Goal: Check status: Check status

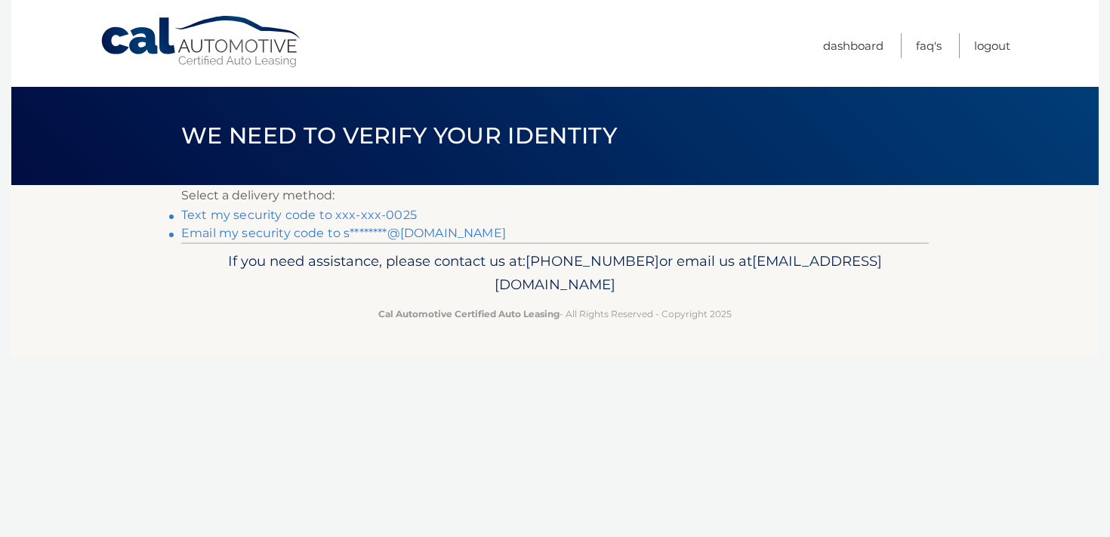
click at [369, 215] on link "Text my security code to xxx-xxx-0025" at bounding box center [299, 215] width 236 height 14
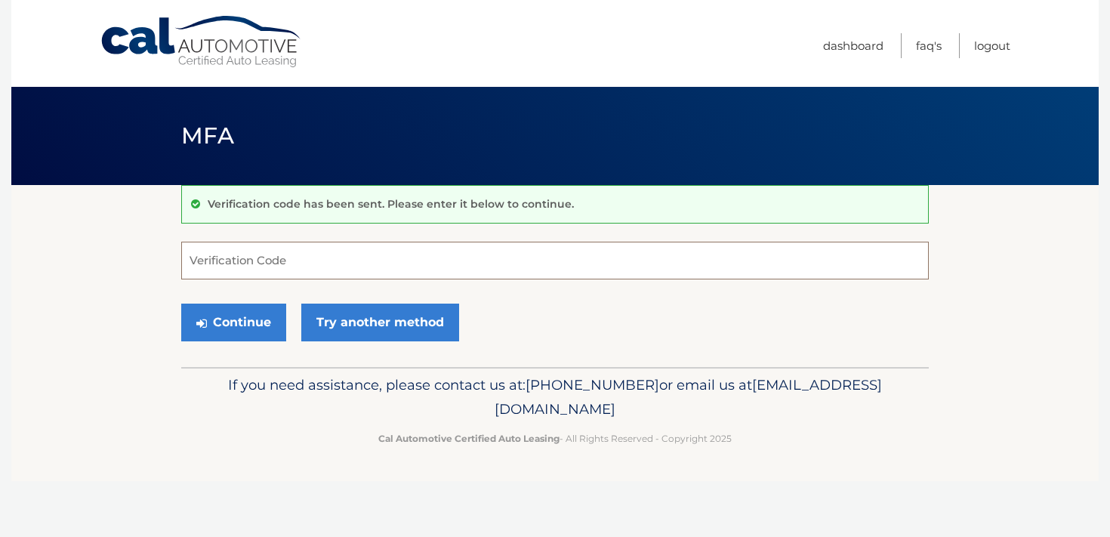
click at [437, 266] on input "Verification Code" at bounding box center [554, 261] width 747 height 38
paste input "990087"
type input "990087"
click at [248, 325] on button "Continue" at bounding box center [233, 322] width 105 height 38
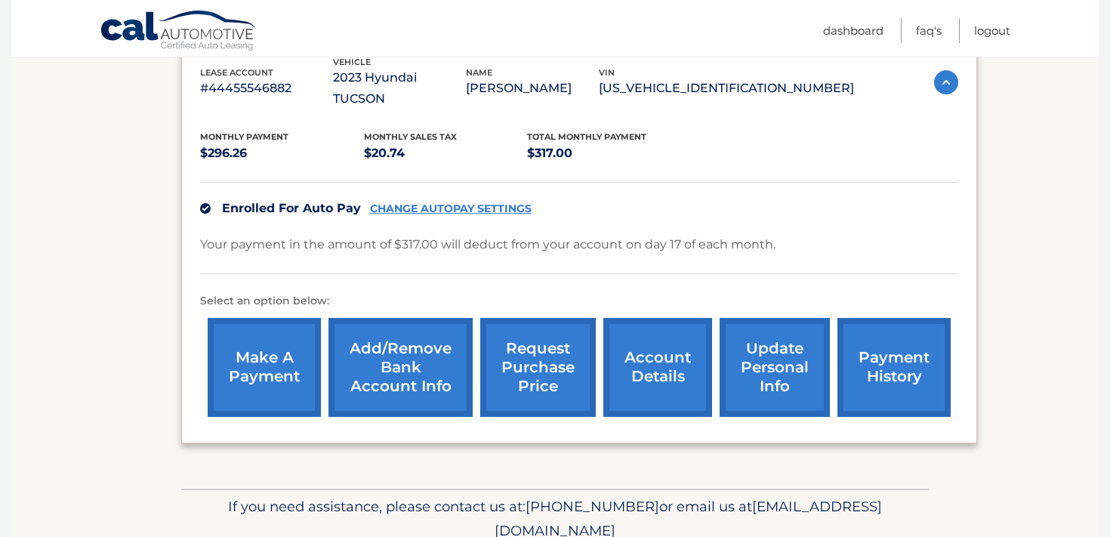
scroll to position [278, 0]
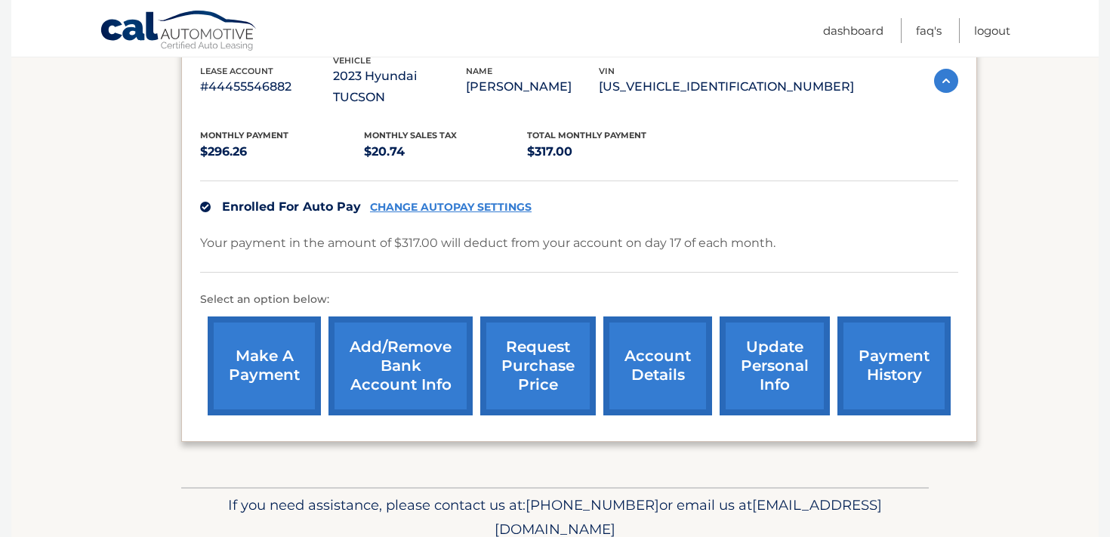
click at [646, 348] on link "account details" at bounding box center [657, 365] width 109 height 99
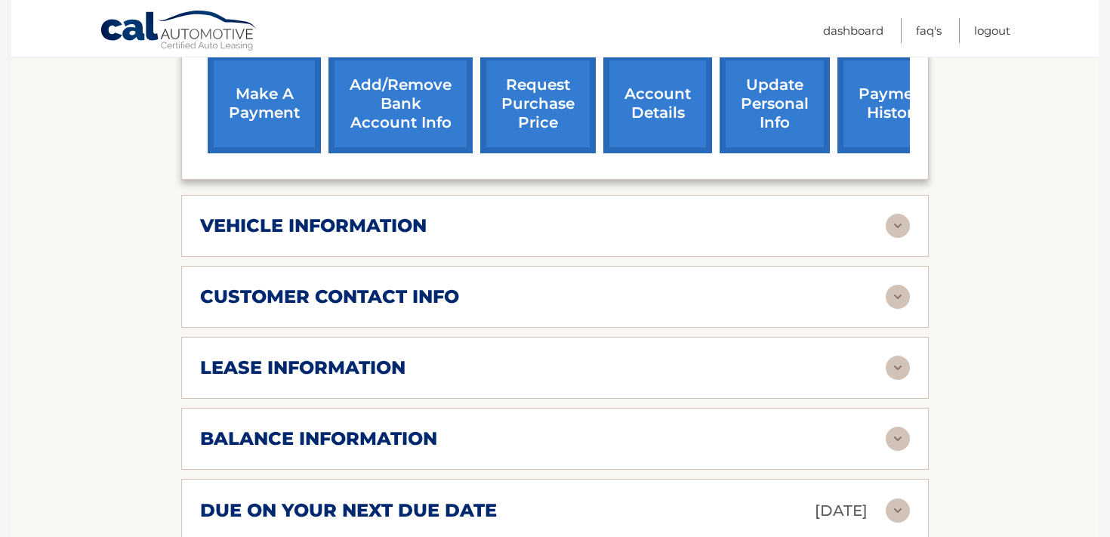
scroll to position [581, 0]
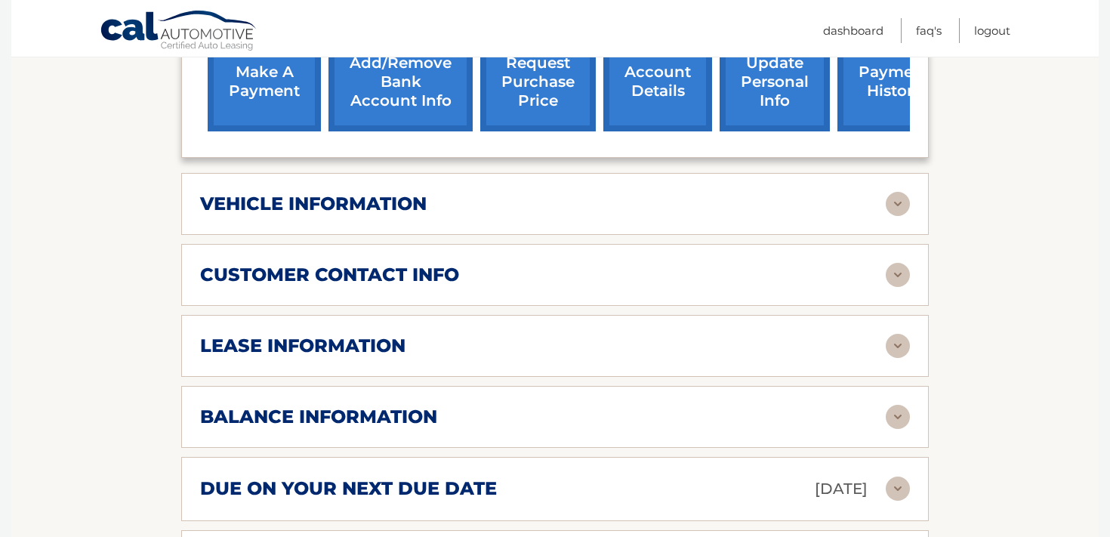
click at [645, 334] on div "lease information" at bounding box center [542, 345] width 685 height 23
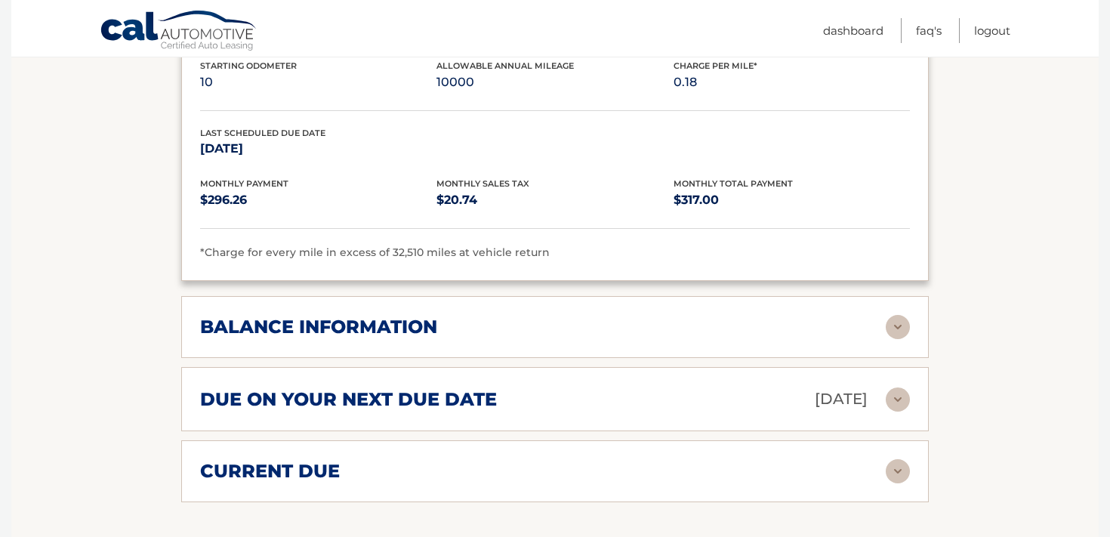
scroll to position [965, 0]
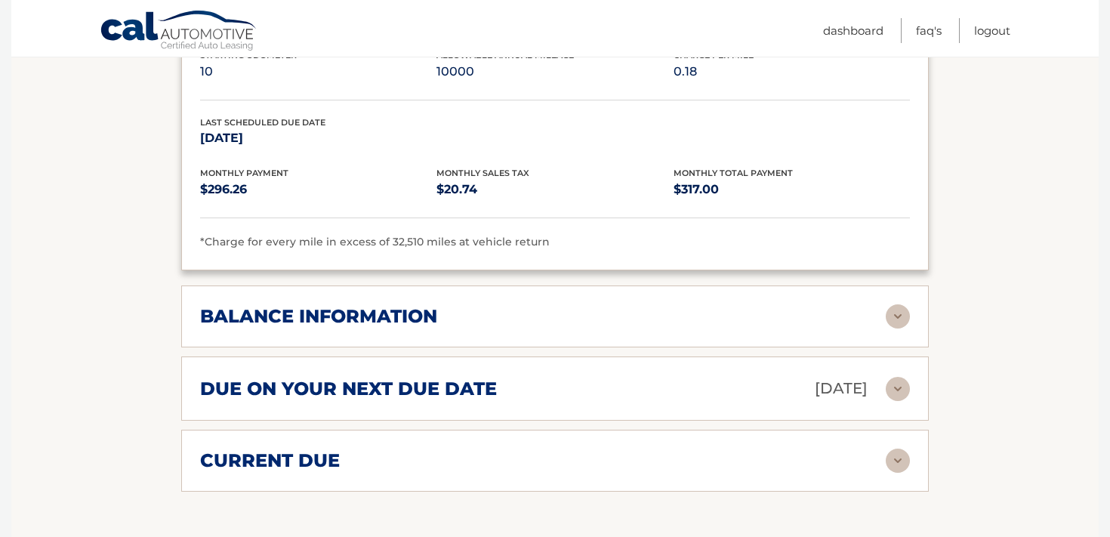
click at [661, 305] on div "balance information" at bounding box center [542, 316] width 685 height 23
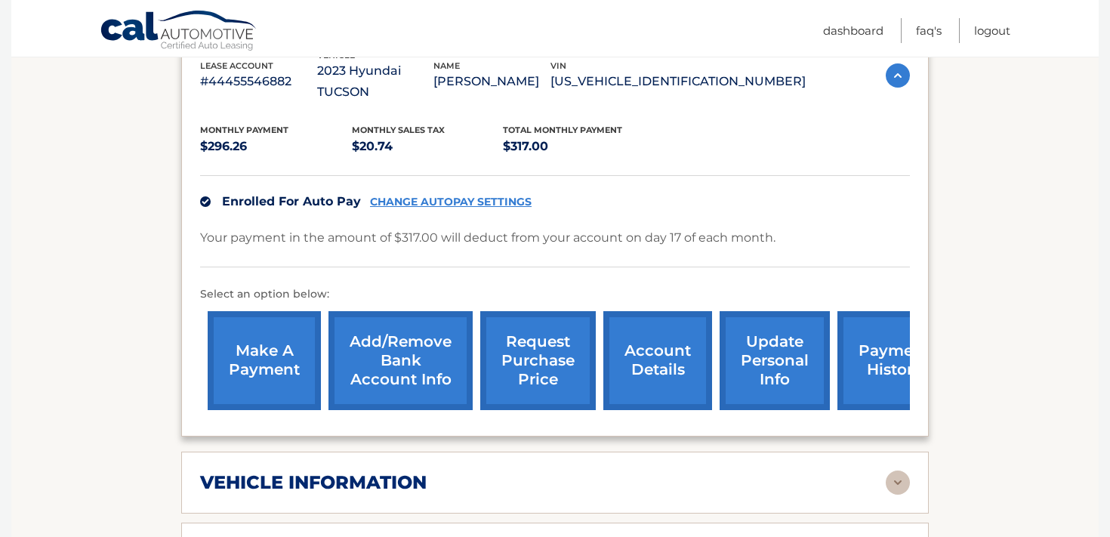
scroll to position [305, 0]
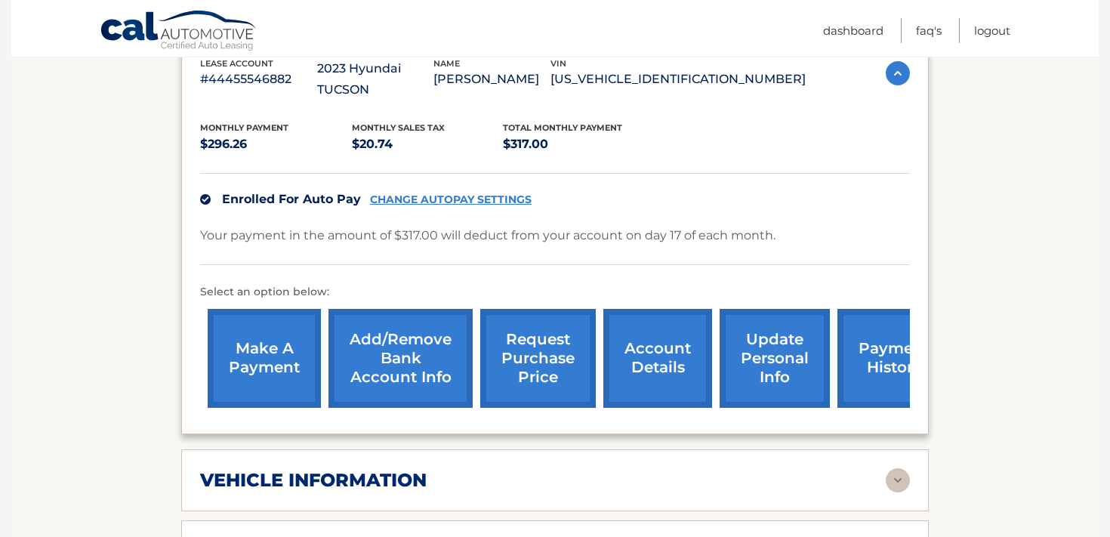
click at [663, 340] on link "account details" at bounding box center [657, 358] width 109 height 99
click at [658, 339] on link "account details" at bounding box center [657, 358] width 109 height 99
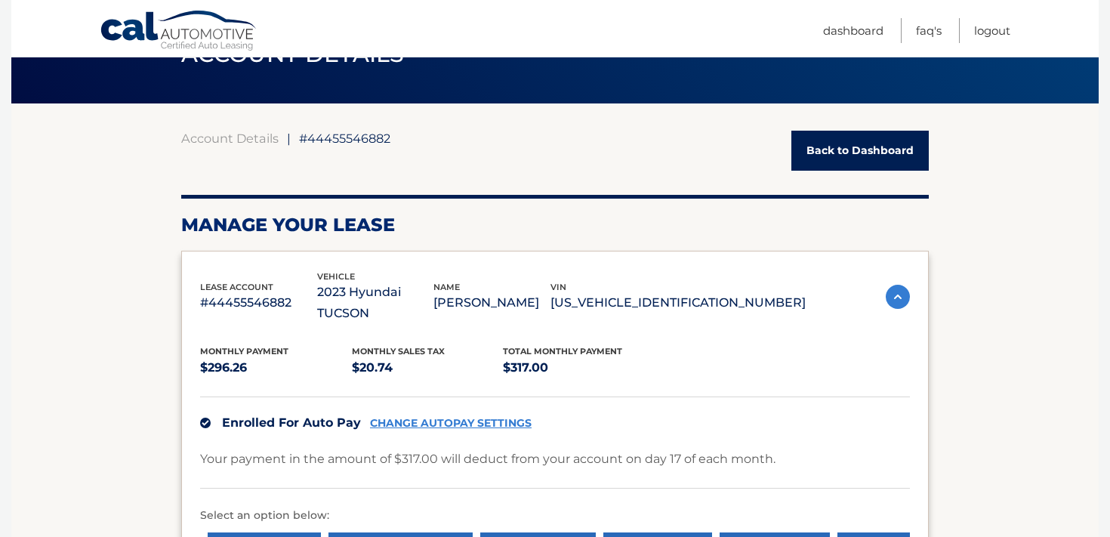
scroll to position [69, 0]
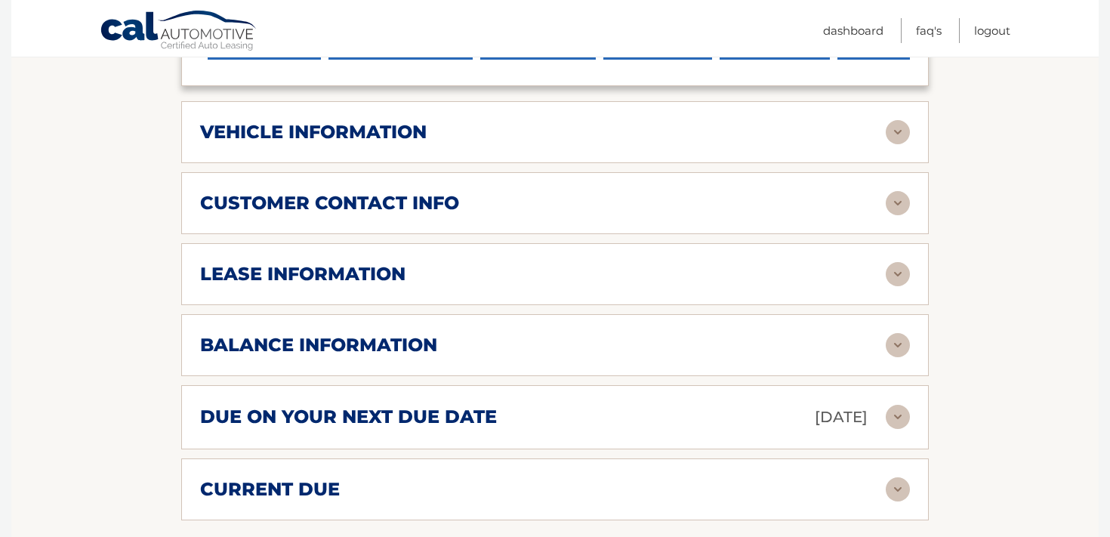
scroll to position [657, 0]
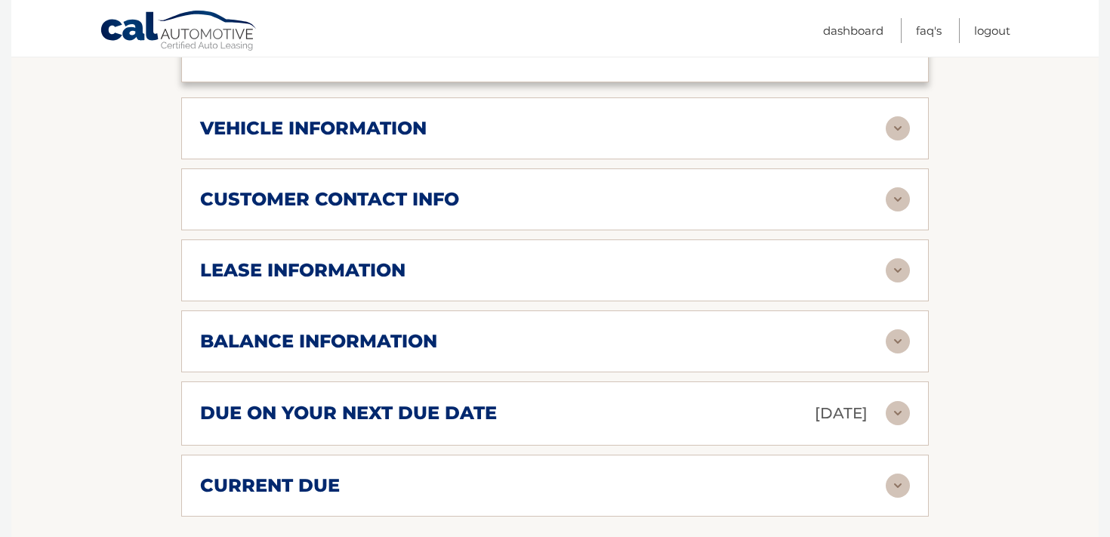
click at [604, 259] on div "lease information" at bounding box center [542, 270] width 685 height 23
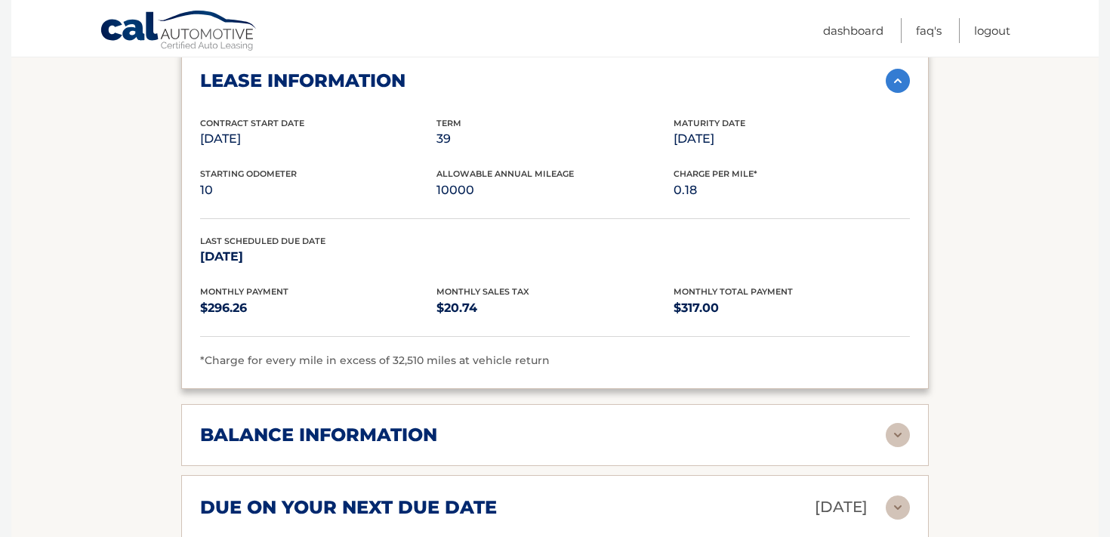
scroll to position [848, 0]
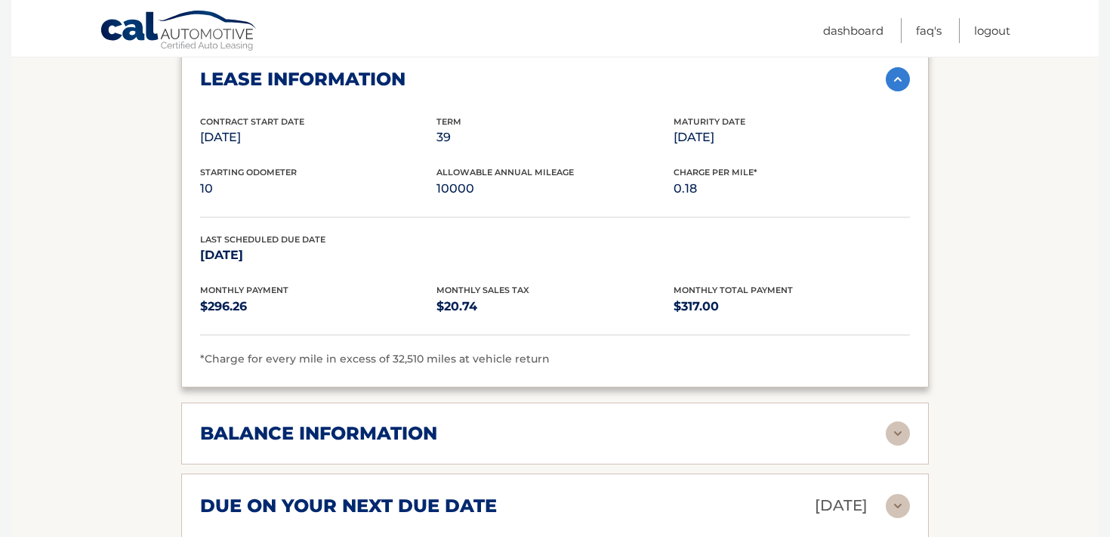
click at [536, 350] on div "*Charge for every mile in excess of 32,510 miles at vehicle return" at bounding box center [555, 359] width 710 height 18
click at [550, 350] on div "*Charge for every mile in excess of 32,510 miles at vehicle return" at bounding box center [555, 359] width 710 height 18
click at [583, 350] on div "*Charge for every mile in excess of 32,510 miles at vehicle return" at bounding box center [555, 359] width 710 height 18
